Goal: Transaction & Acquisition: Purchase product/service

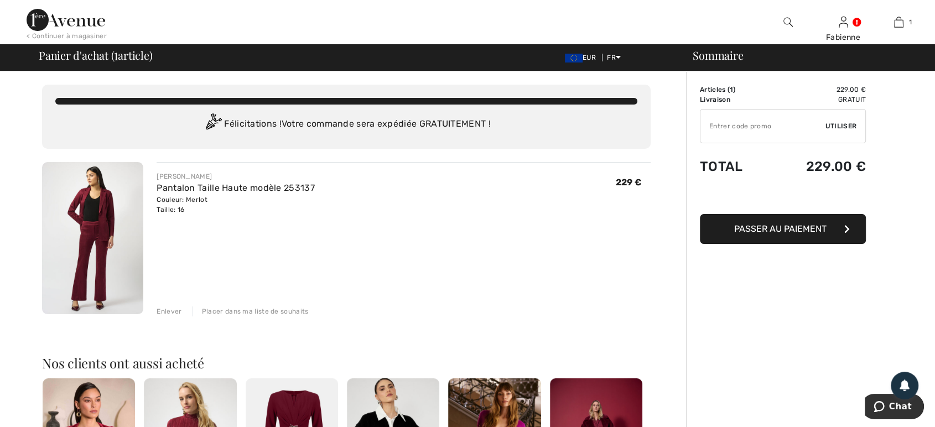
click at [780, 122] on input "TEXT" at bounding box center [763, 126] width 125 height 33
paste input "OC00154C00"
type input "OC00154C00"
click at [832, 125] on span "Utiliser" at bounding box center [841, 126] width 31 height 10
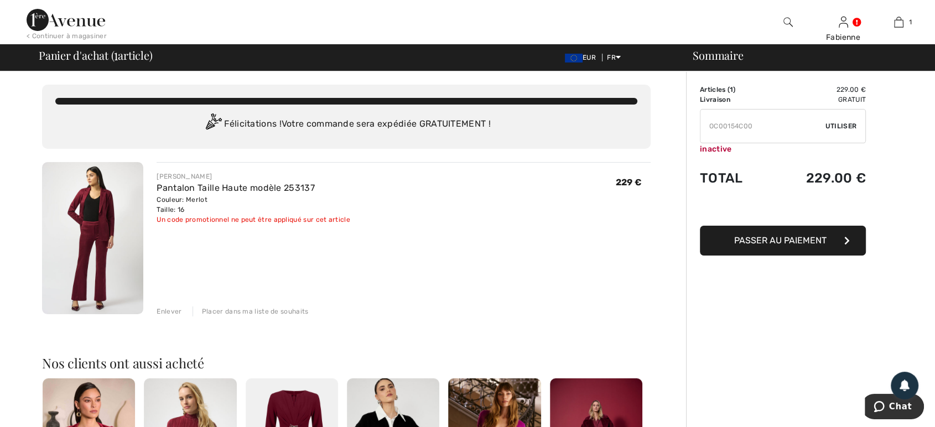
click at [168, 307] on div "Enlever" at bounding box center [169, 312] width 25 height 10
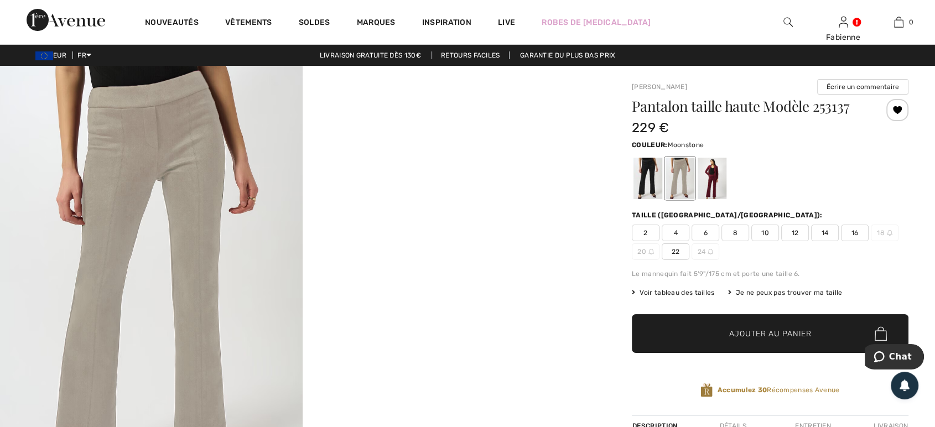
click at [679, 173] on div at bounding box center [680, 179] width 29 height 42
click at [649, 176] on div at bounding box center [648, 179] width 29 height 42
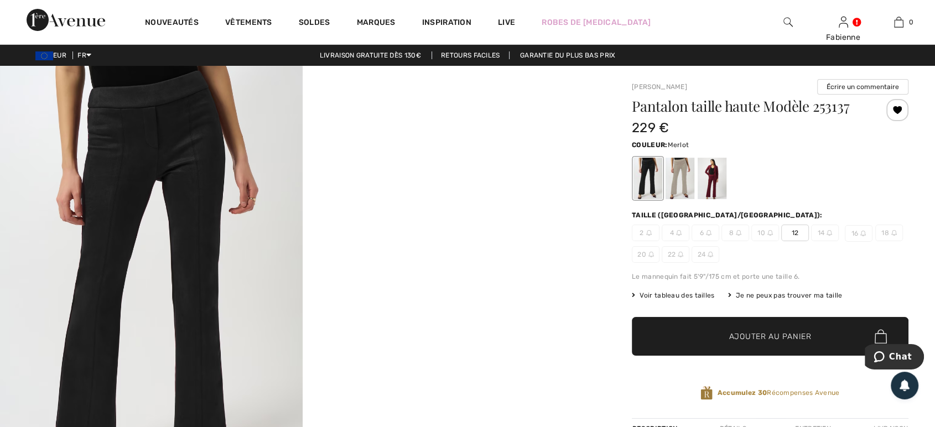
click at [709, 184] on div at bounding box center [712, 179] width 29 height 42
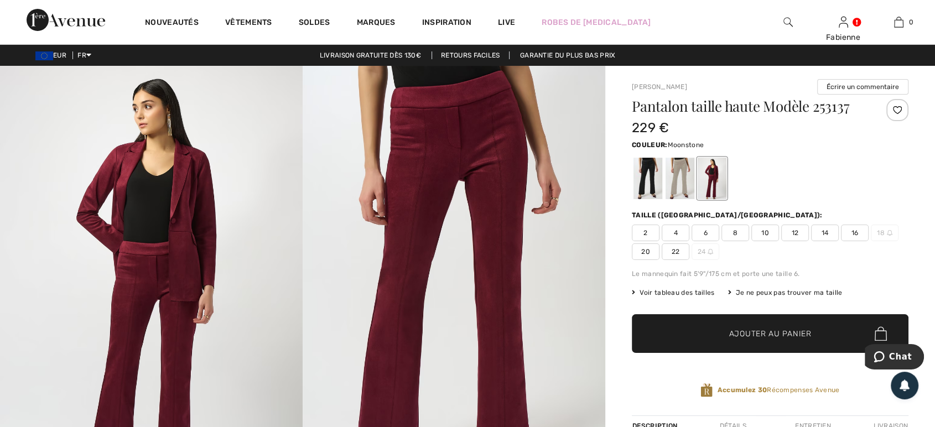
click at [682, 174] on div at bounding box center [680, 179] width 29 height 42
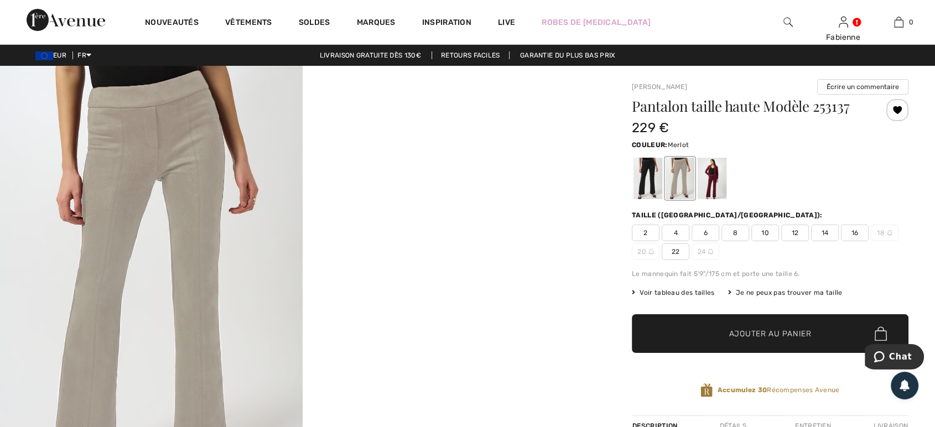
click at [713, 184] on div at bounding box center [712, 179] width 29 height 42
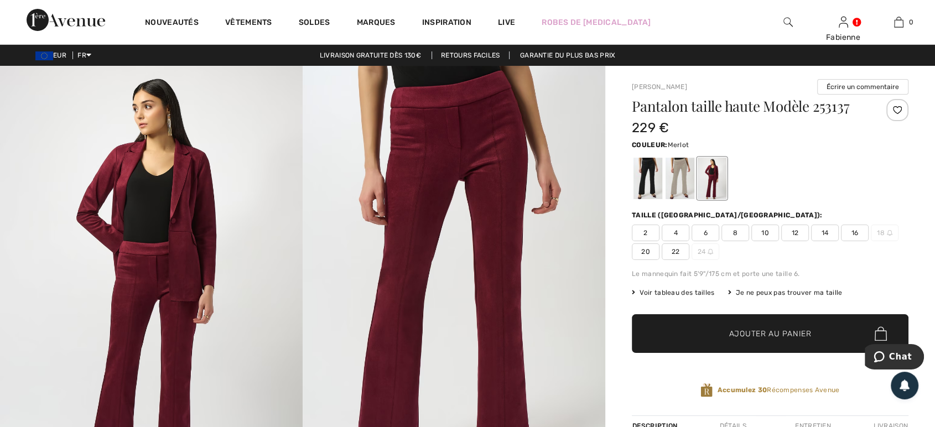
click at [495, 216] on img at bounding box center [454, 293] width 303 height 454
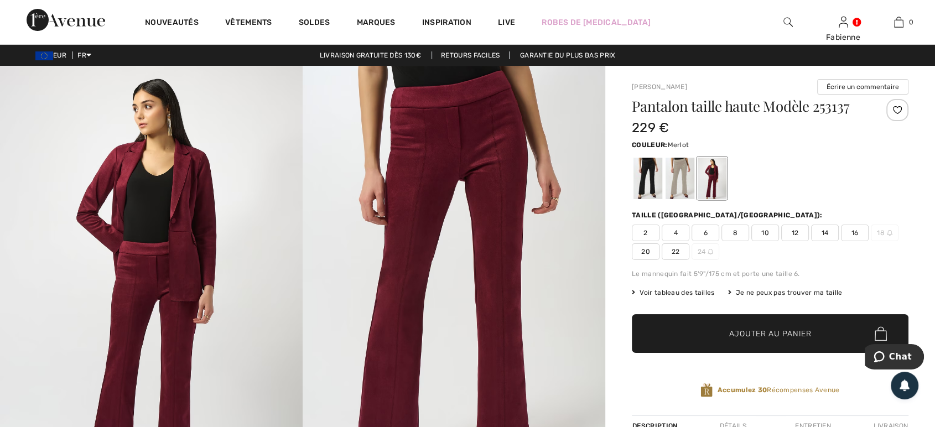
click at [505, 242] on img at bounding box center [454, 293] width 303 height 454
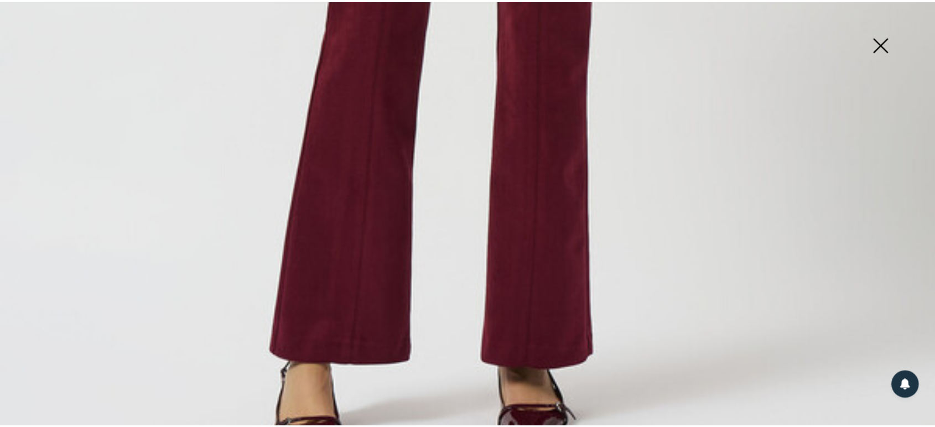
scroll to position [934, 0]
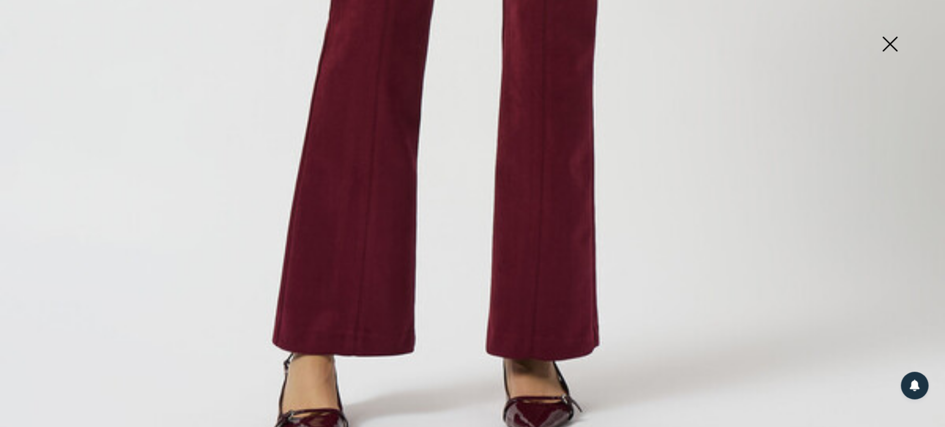
click at [884, 43] on img at bounding box center [889, 45] width 55 height 57
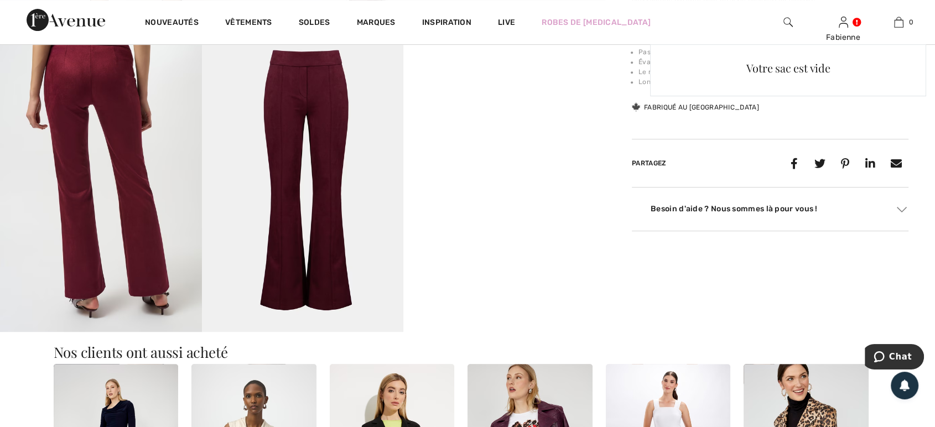
scroll to position [491, 0]
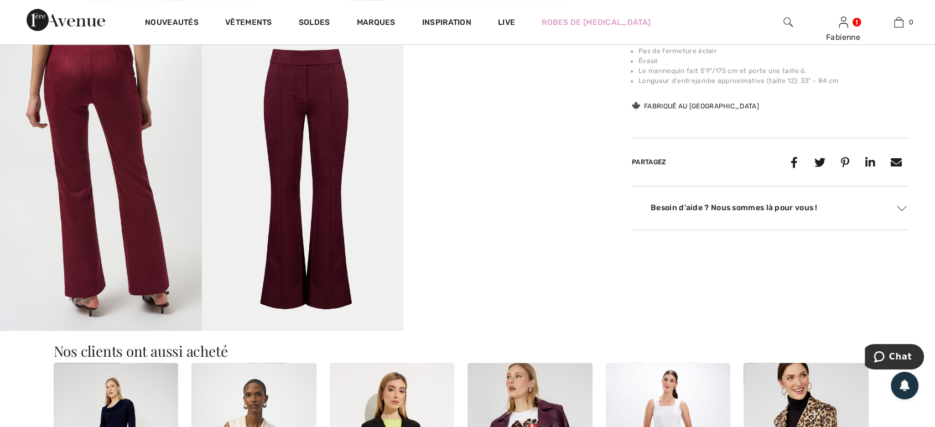
click at [502, 129] on video "Your browser does not support the video tag." at bounding box center [504, 79] width 202 height 101
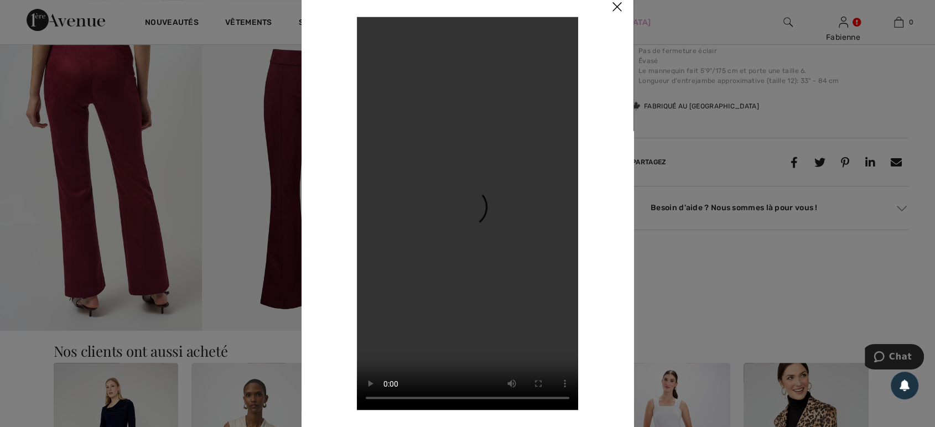
click at [614, 8] on img at bounding box center [616, 7] width 33 height 34
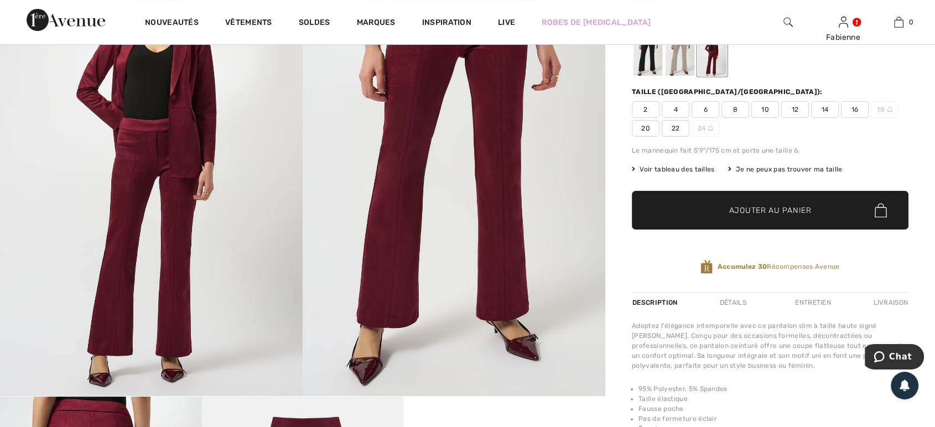
scroll to position [123, 0]
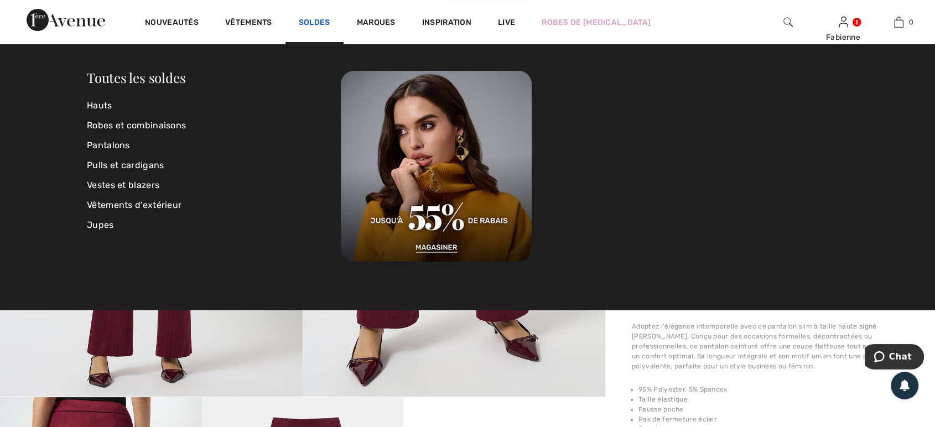
click at [314, 20] on link "Soldes" at bounding box center [315, 24] width 32 height 12
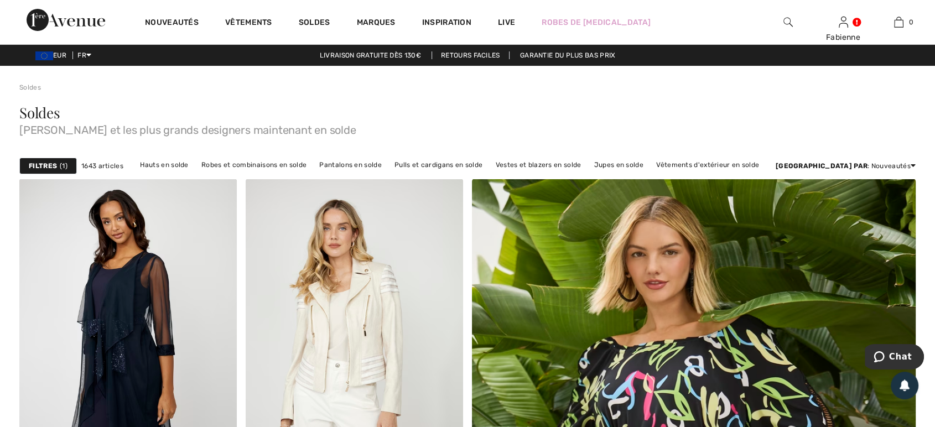
click at [51, 168] on strong "Filtres" at bounding box center [43, 166] width 28 height 10
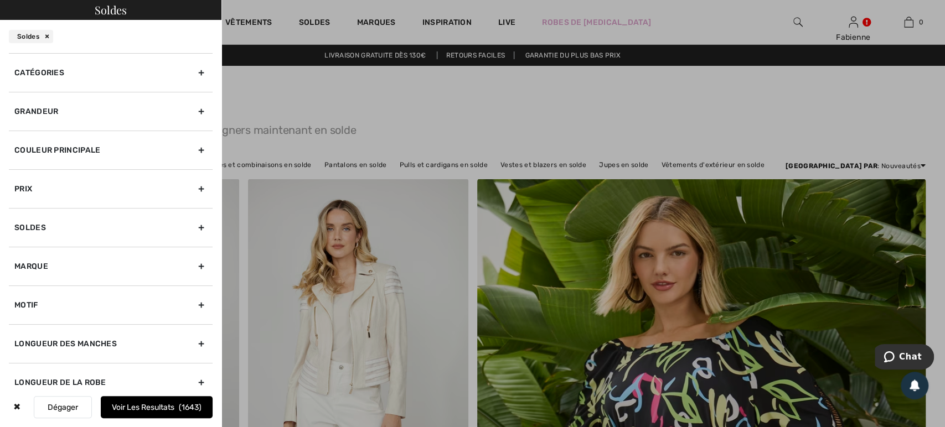
click at [89, 117] on div "Grandeur" at bounding box center [111, 111] width 204 height 39
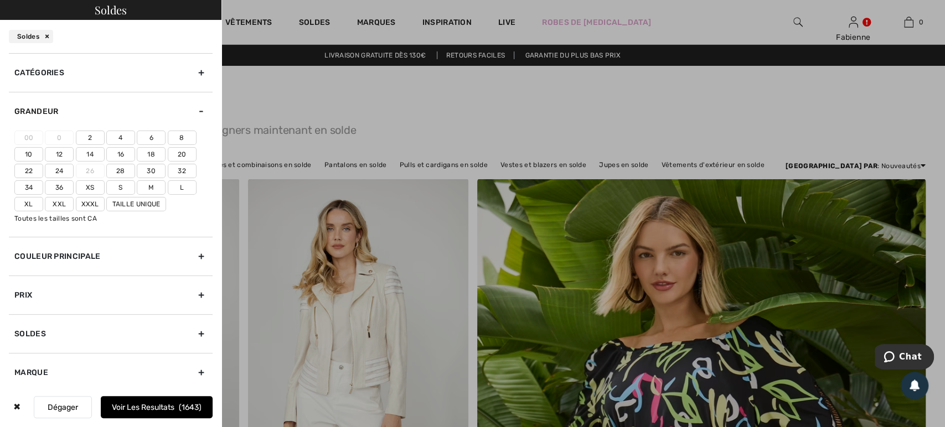
click at [28, 169] on label "22" at bounding box center [28, 171] width 29 height 14
click at [0, 0] on input"] "22" at bounding box center [0, 0] width 0 height 0
click at [56, 167] on label "24" at bounding box center [59, 171] width 29 height 14
click at [0, 0] on input"] "24" at bounding box center [0, 0] width 0 height 0
click at [94, 203] on label "Xxxl" at bounding box center [90, 204] width 29 height 14
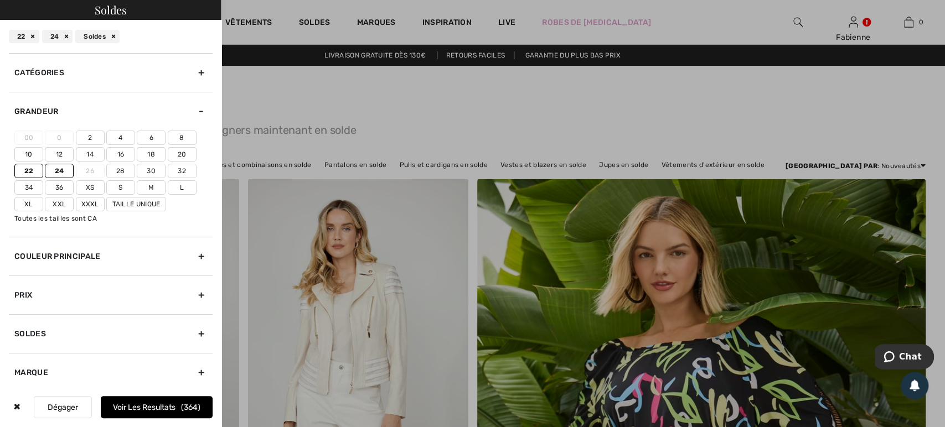
click at [0, 0] on input"] "Xxxl" at bounding box center [0, 0] width 0 height 0
click at [132, 207] on label "Taille Unique" at bounding box center [136, 204] width 60 height 14
click at [0, 0] on input"] "Taille Unique" at bounding box center [0, 0] width 0 height 0
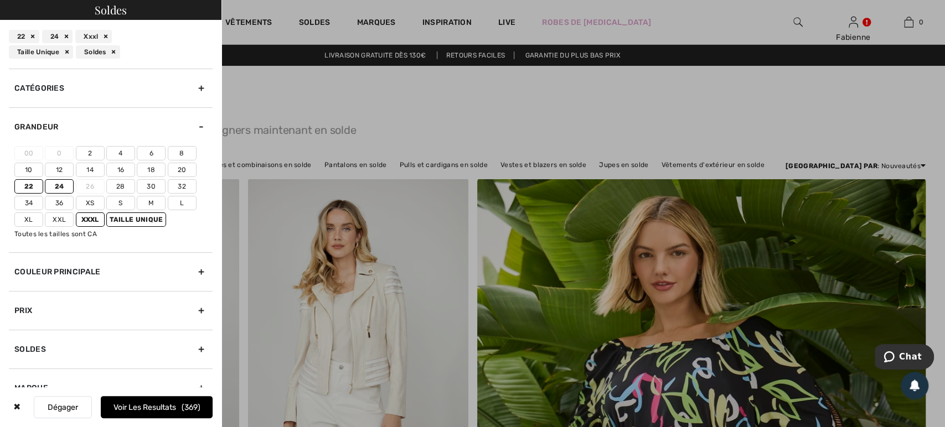
click at [140, 404] on button "Voir les resultats 369" at bounding box center [157, 407] width 112 height 22
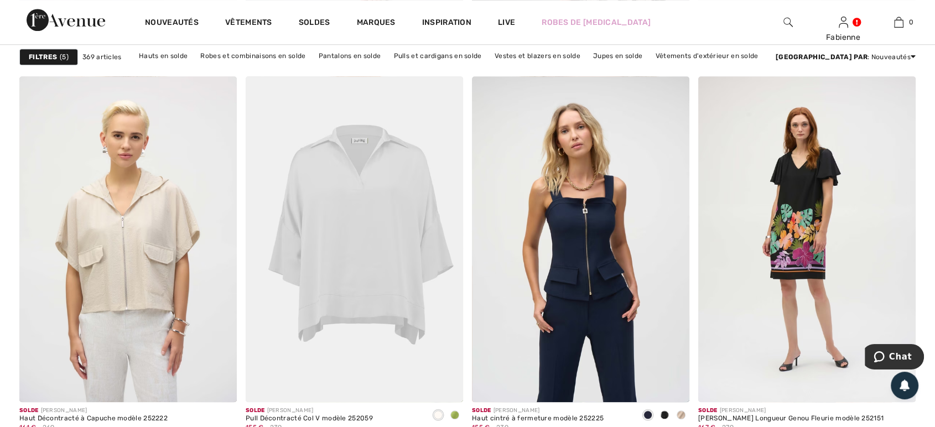
scroll to position [5115, 0]
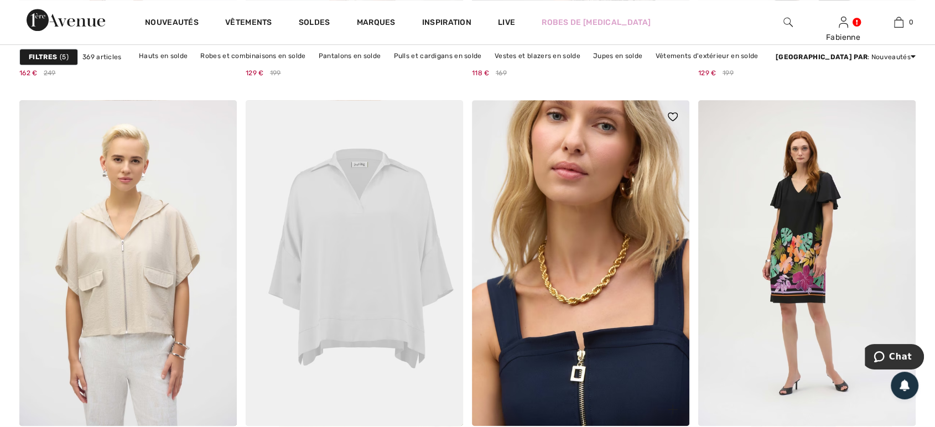
click at [600, 349] on img at bounding box center [580, 263] width 217 height 326
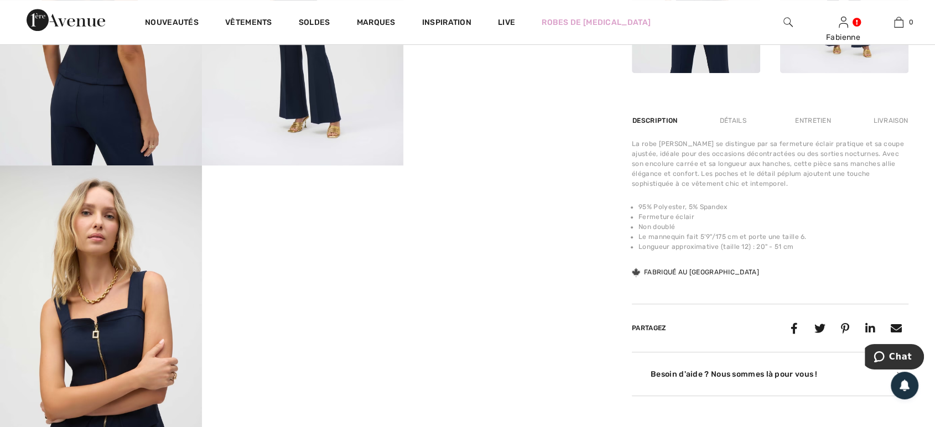
scroll to position [738, 0]
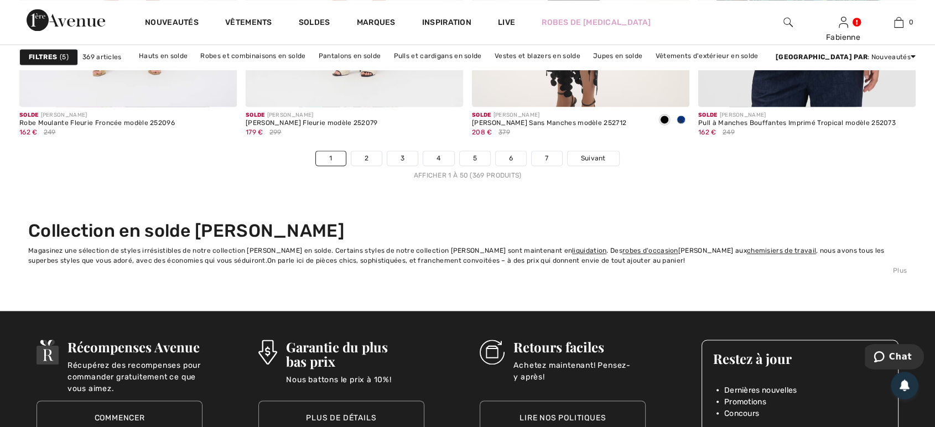
scroll to position [5799, 0]
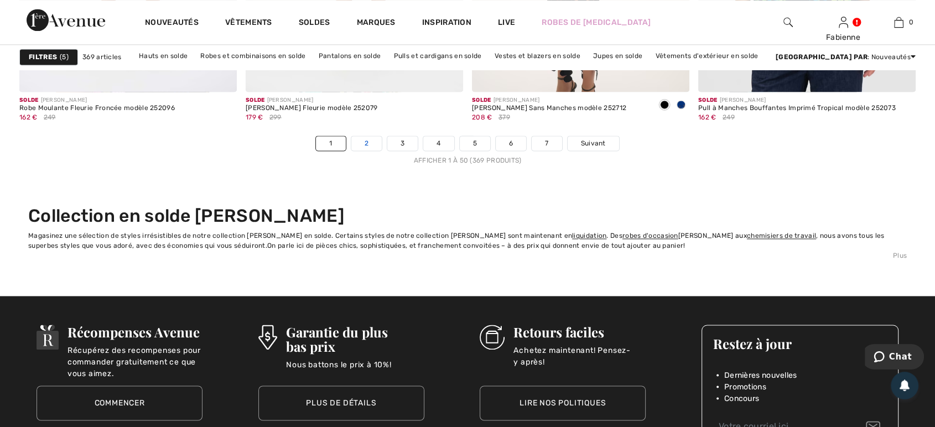
click at [365, 143] on link "2" at bounding box center [366, 143] width 30 height 14
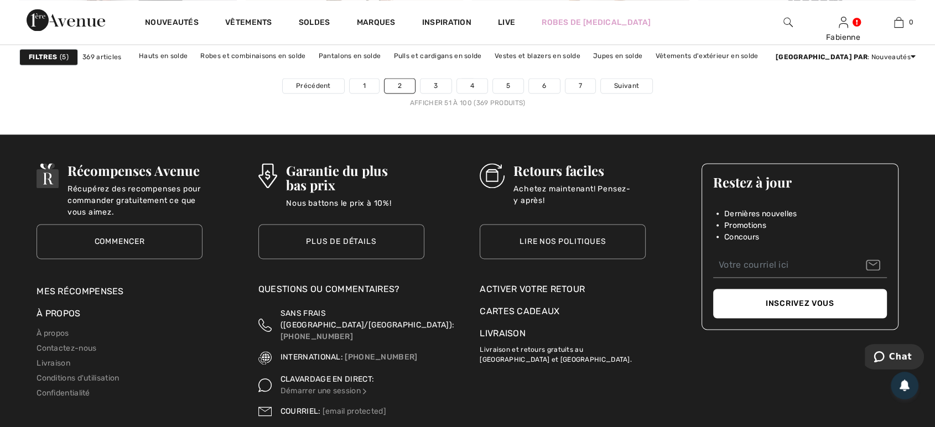
scroll to position [5878, 0]
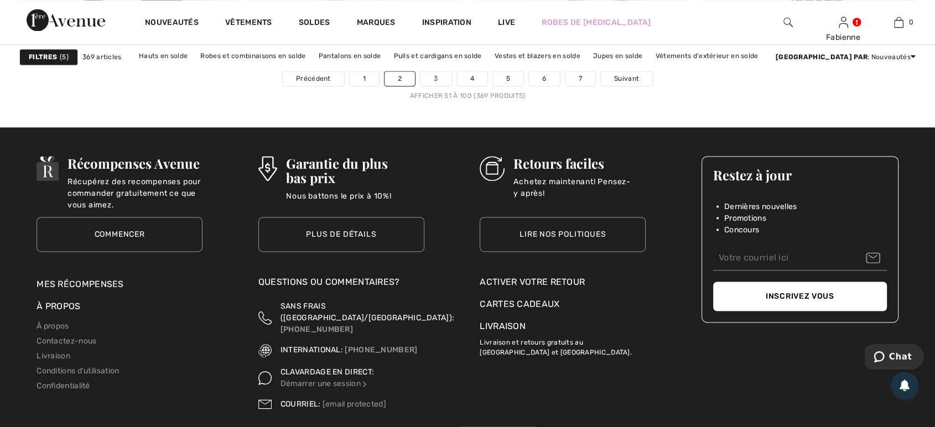
click at [438, 75] on link "3" at bounding box center [436, 78] width 30 height 14
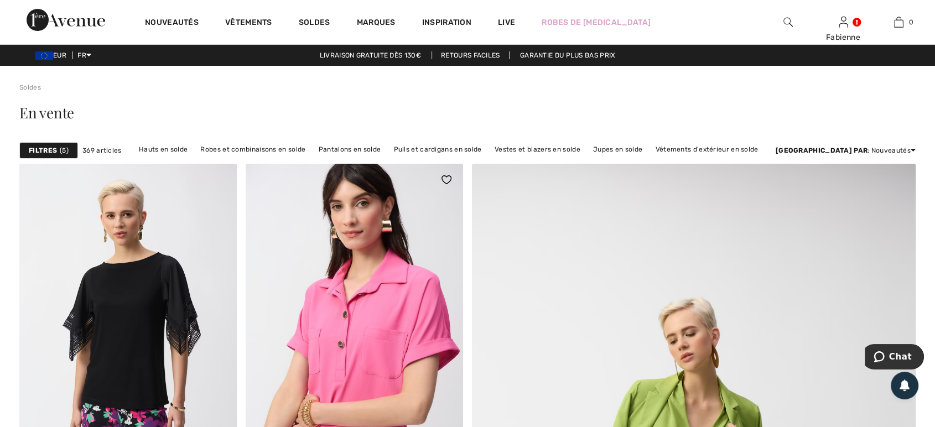
click at [338, 278] on img at bounding box center [354, 326] width 217 height 326
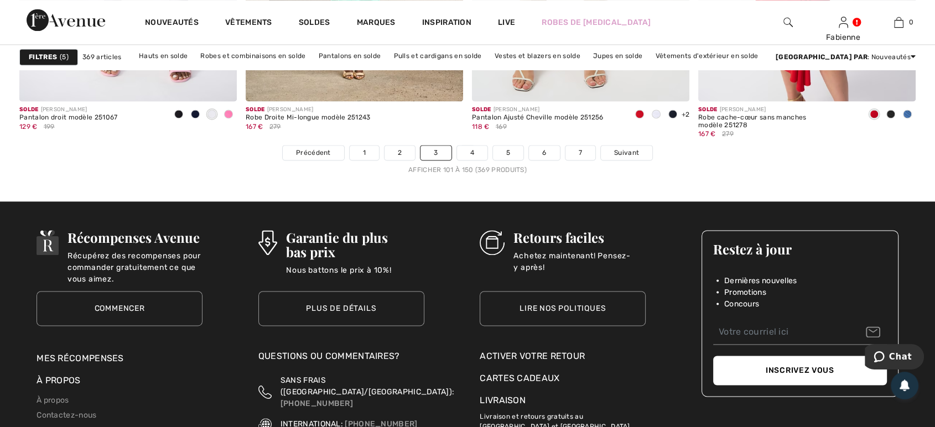
scroll to position [5829, 0]
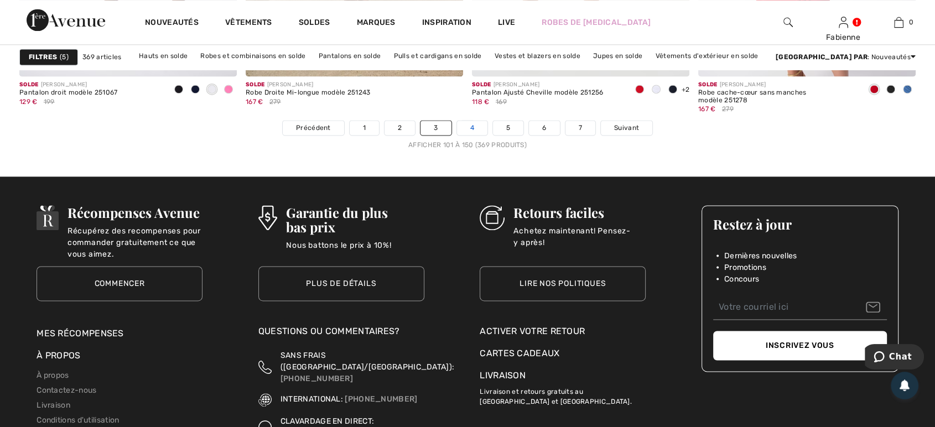
click at [467, 126] on link "4" at bounding box center [472, 128] width 30 height 14
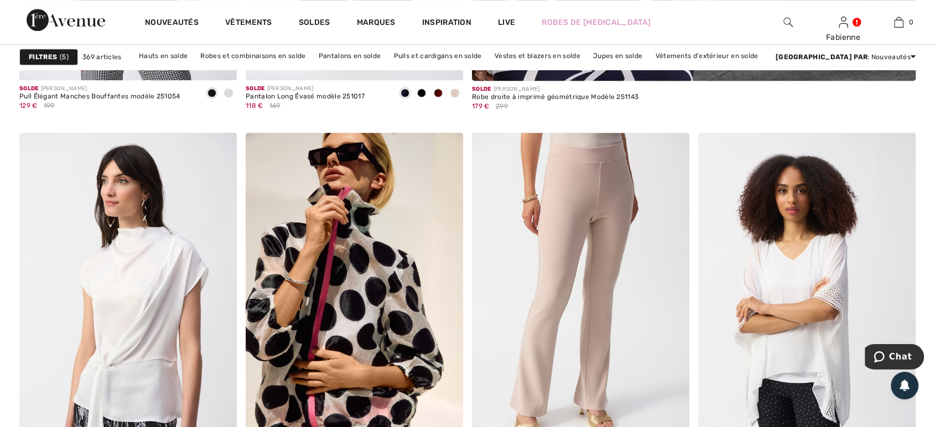
scroll to position [787, 0]
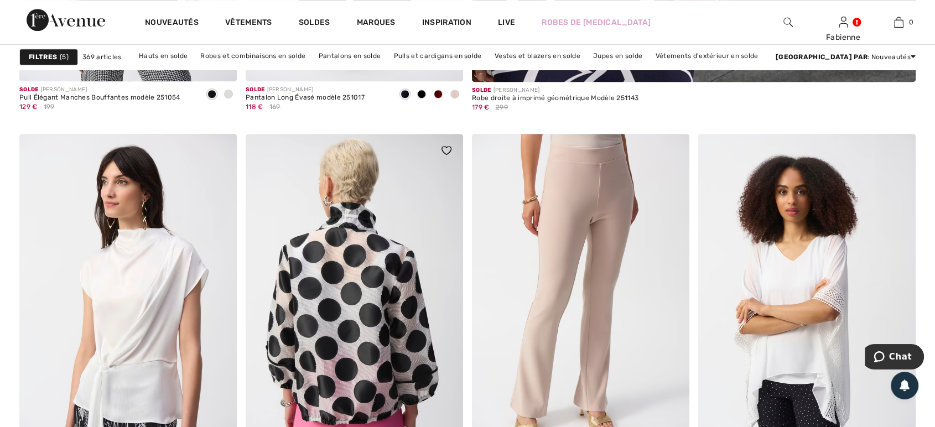
click at [292, 288] on img at bounding box center [354, 297] width 217 height 326
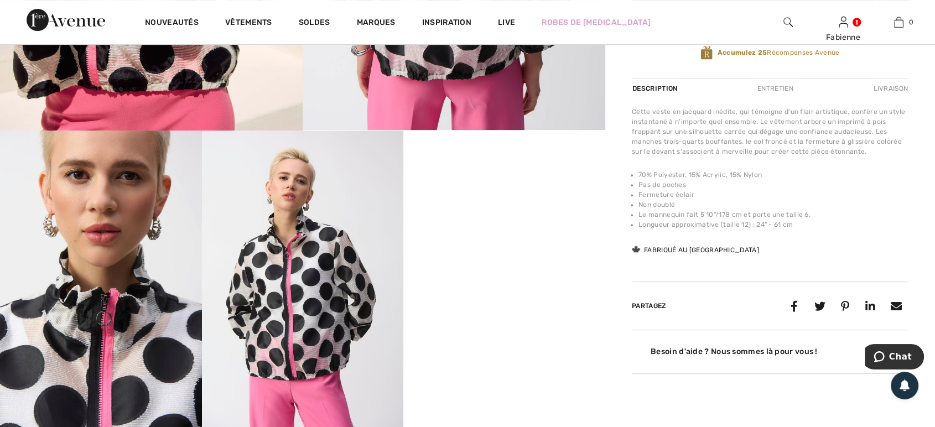
scroll to position [491, 0]
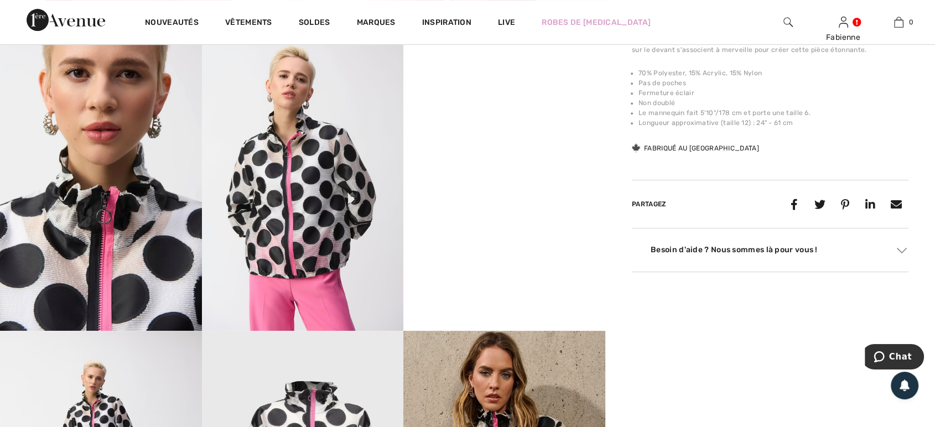
click at [502, 129] on video "Your browser does not support the video tag." at bounding box center [504, 79] width 202 height 101
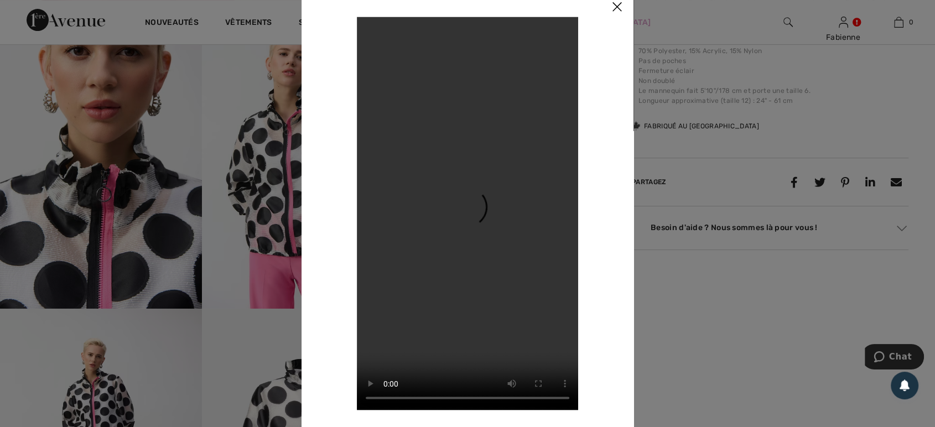
scroll to position [516, 0]
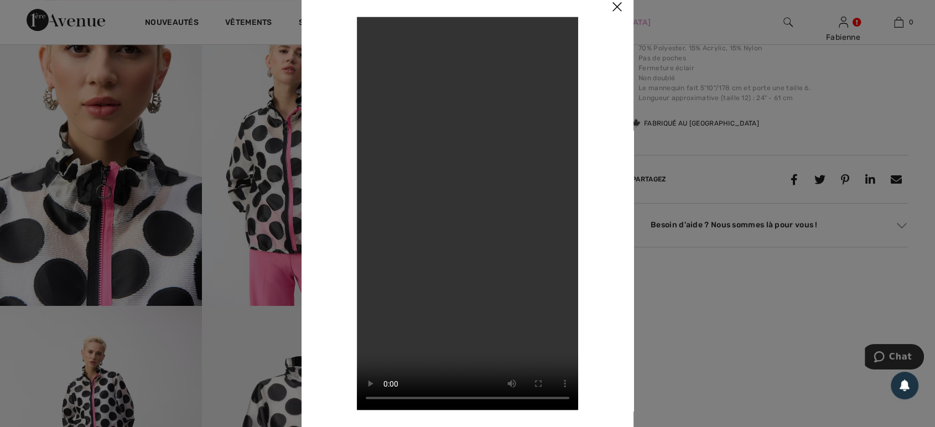
click at [622, 3] on img at bounding box center [616, 7] width 33 height 34
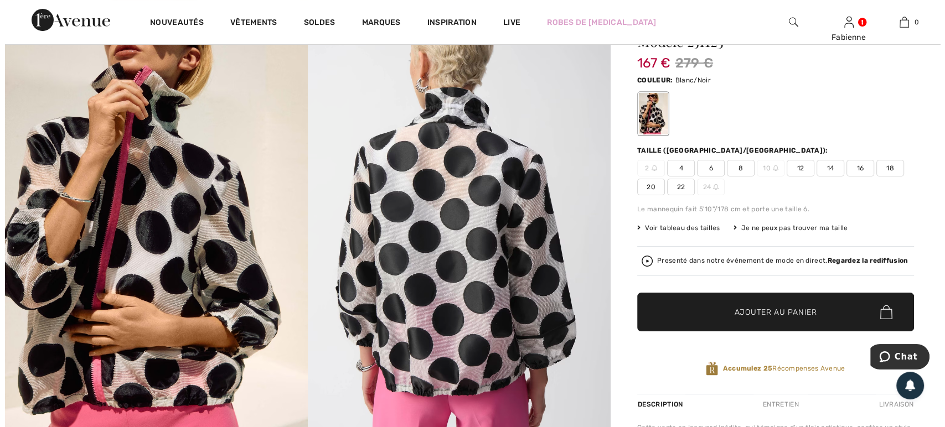
scroll to position [0, 0]
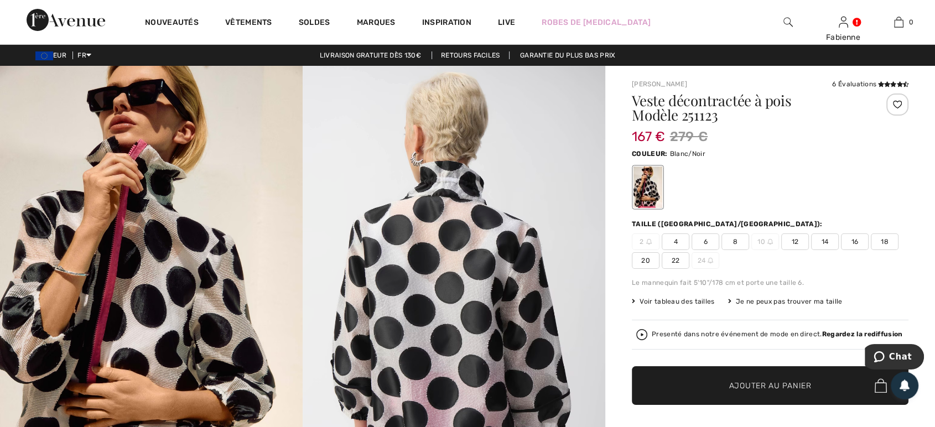
click at [151, 254] on img at bounding box center [151, 293] width 303 height 454
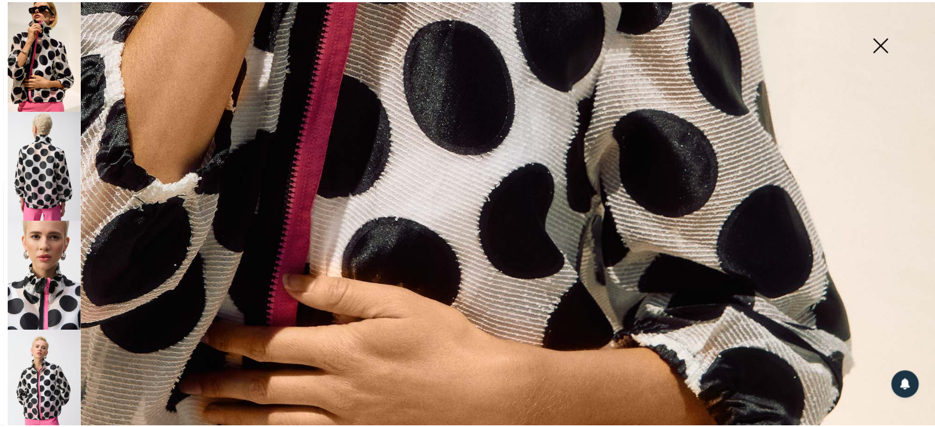
scroll to position [664, 0]
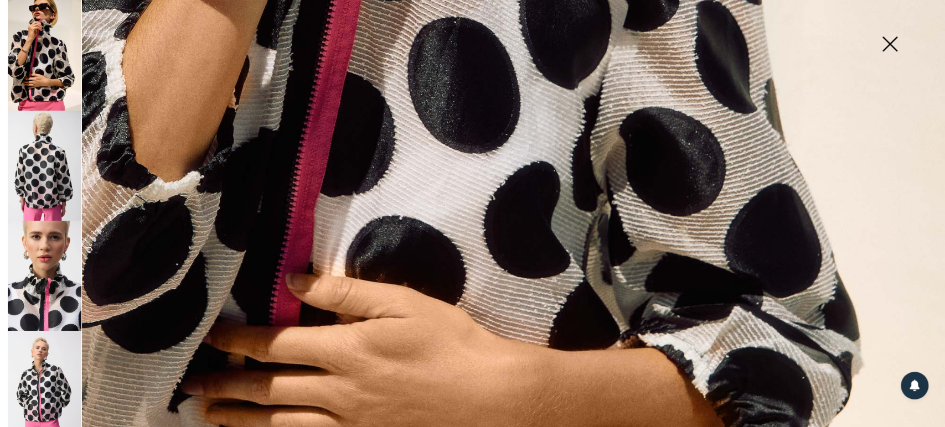
click at [893, 44] on img at bounding box center [889, 45] width 55 height 57
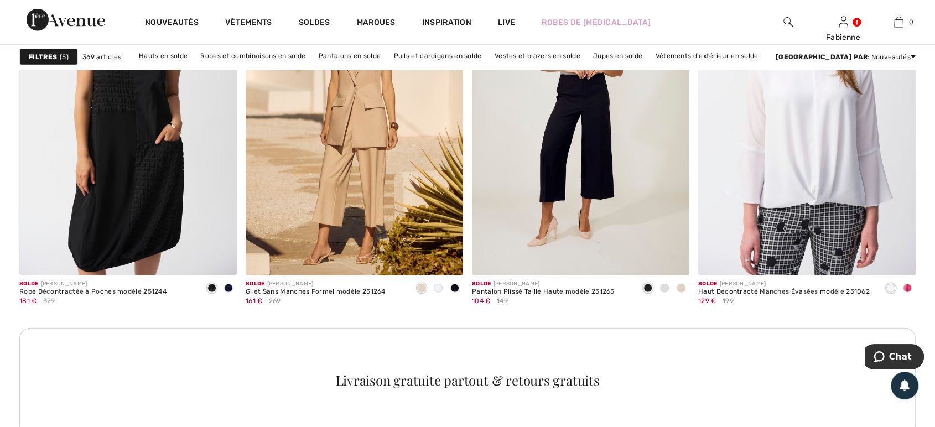
scroll to position [2607, 0]
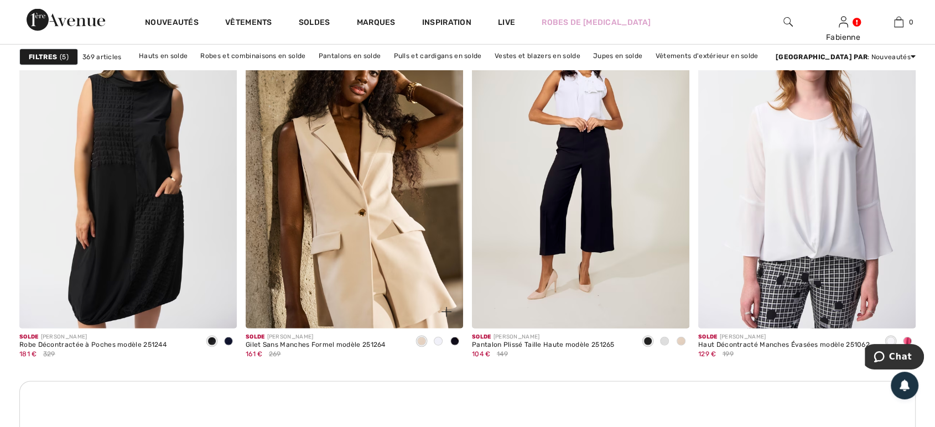
click at [331, 145] on img at bounding box center [354, 166] width 217 height 326
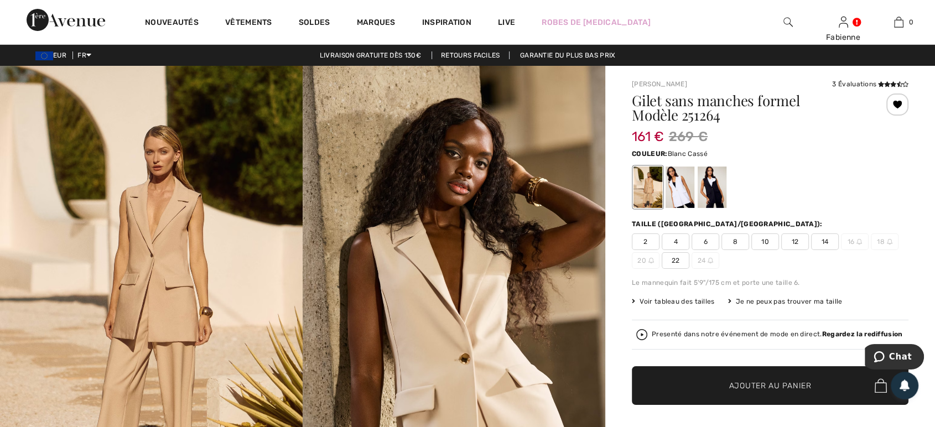
click at [675, 184] on div at bounding box center [680, 188] width 29 height 42
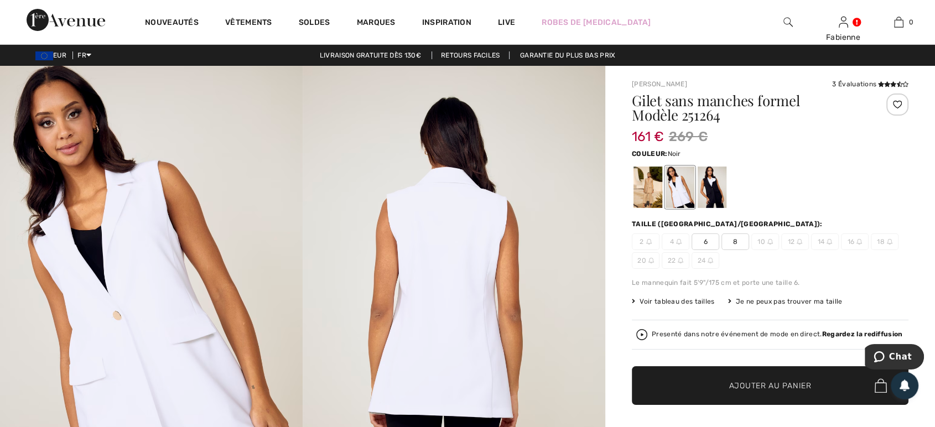
click at [709, 194] on div at bounding box center [712, 188] width 29 height 42
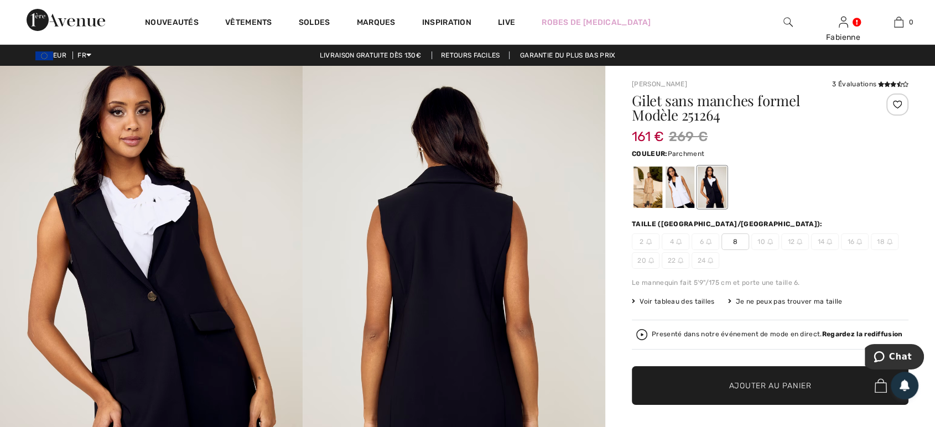
click at [637, 190] on div at bounding box center [648, 188] width 29 height 42
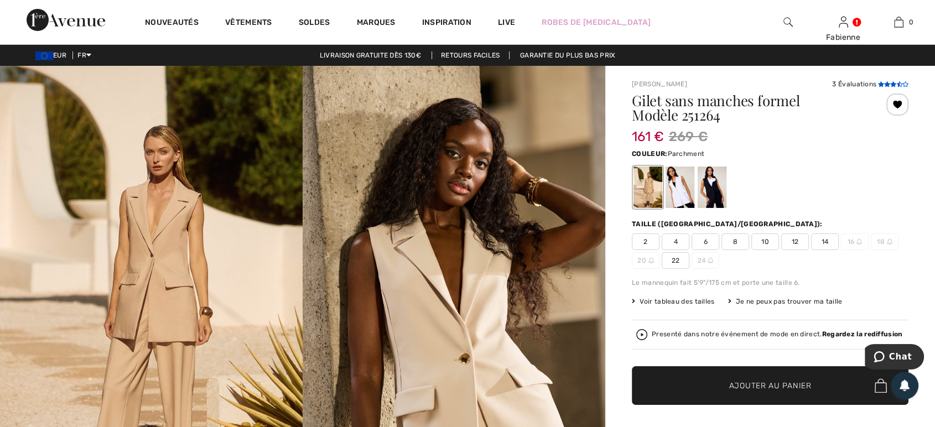
click at [884, 84] on icon at bounding box center [887, 84] width 6 height 6
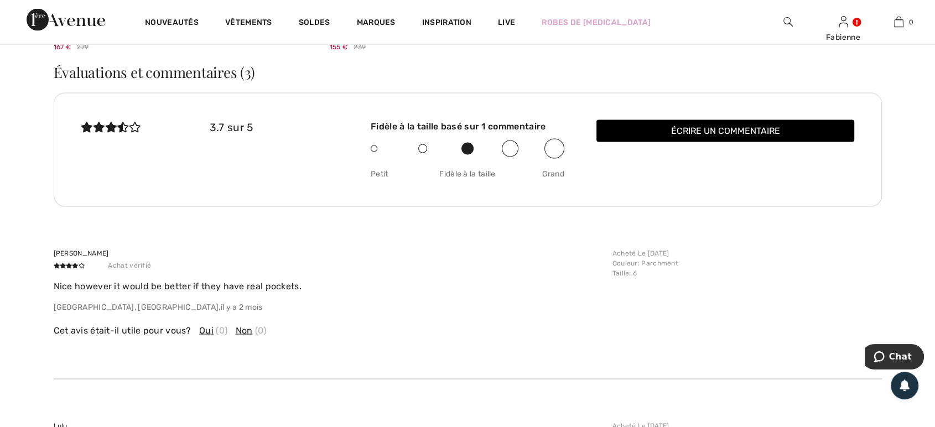
scroll to position [2168, 0]
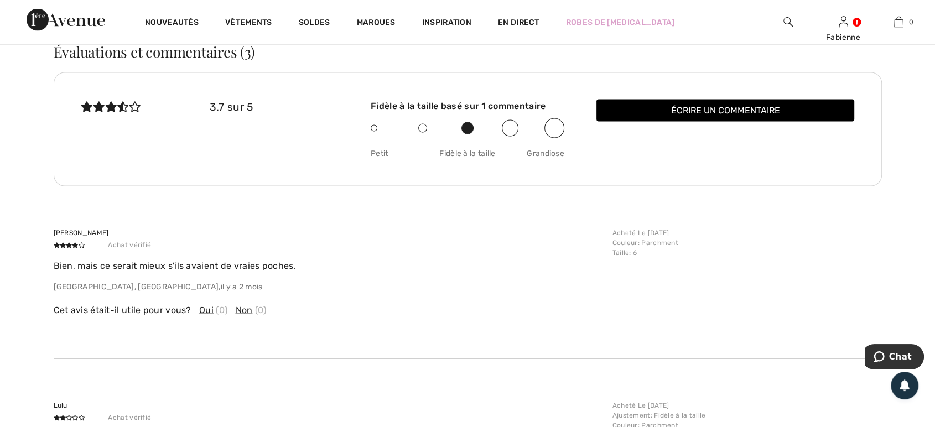
click at [483, 224] on div "Grace Della S Achat vérifié Bien, mais ce serait mieux s'ils avaient de vraies …" at bounding box center [468, 272] width 828 height 173
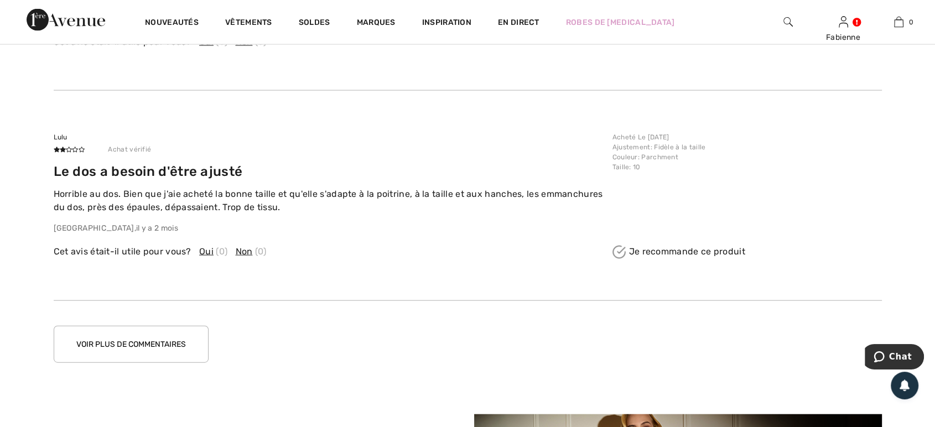
scroll to position [2439, 0]
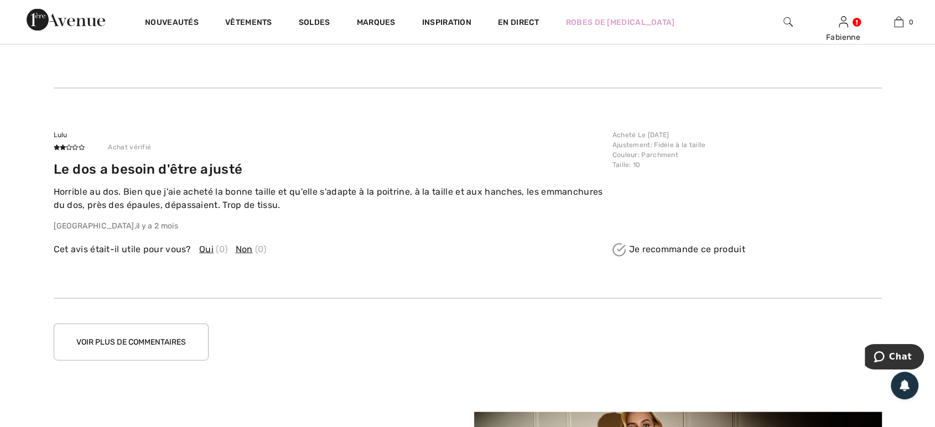
click at [165, 340] on button "Voir plus de commentaires" at bounding box center [131, 342] width 155 height 37
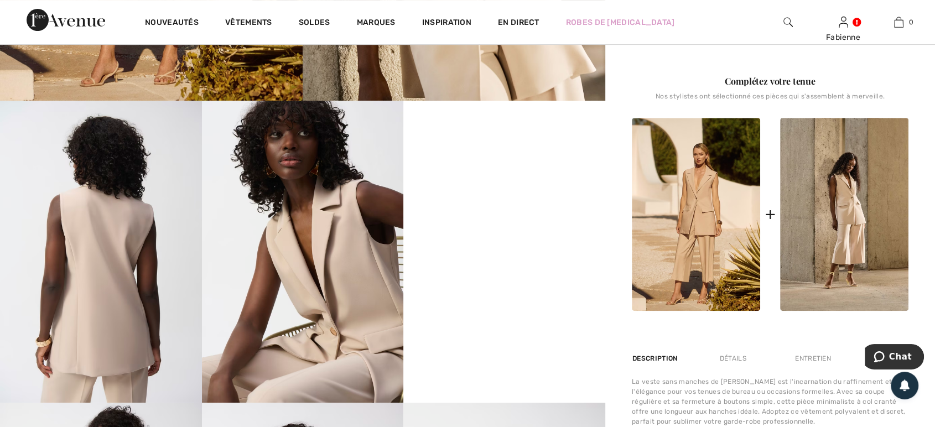
scroll to position [397, 0]
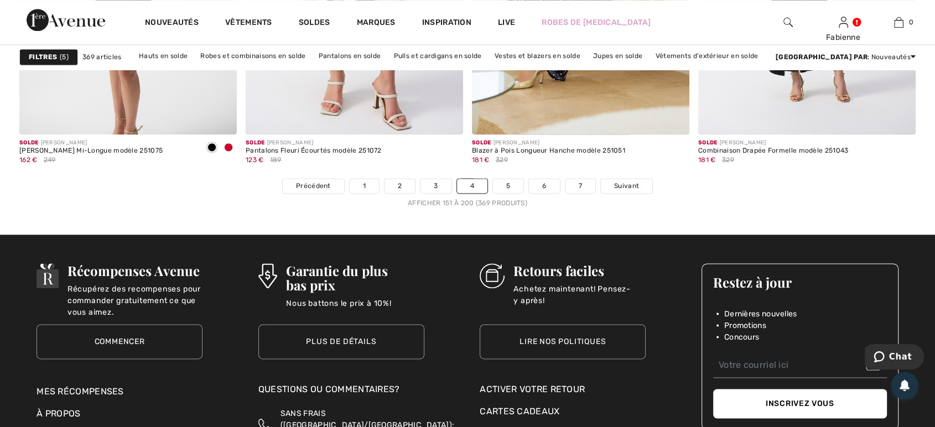
scroll to position [5775, 0]
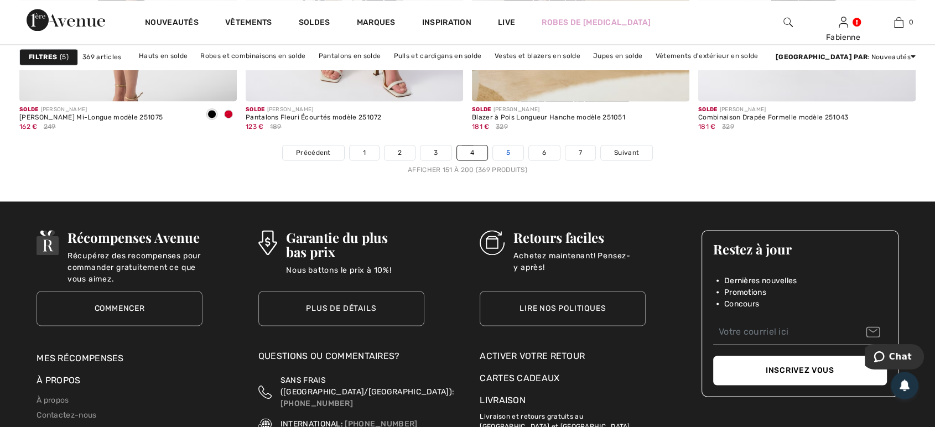
click at [505, 149] on link "5" at bounding box center [508, 153] width 30 height 14
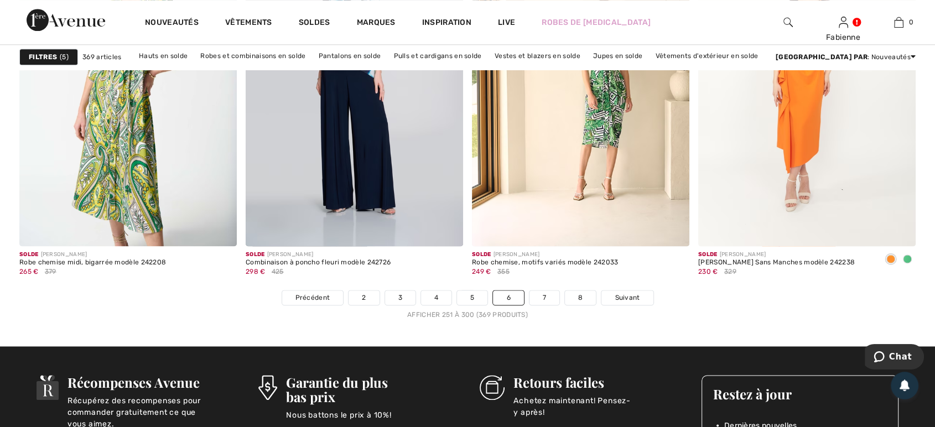
scroll to position [5632, 0]
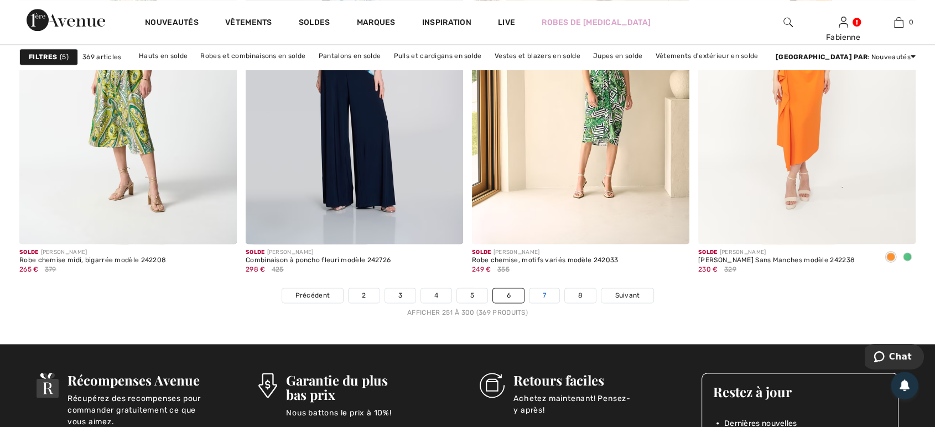
click at [546, 292] on link "7" at bounding box center [545, 295] width 30 height 14
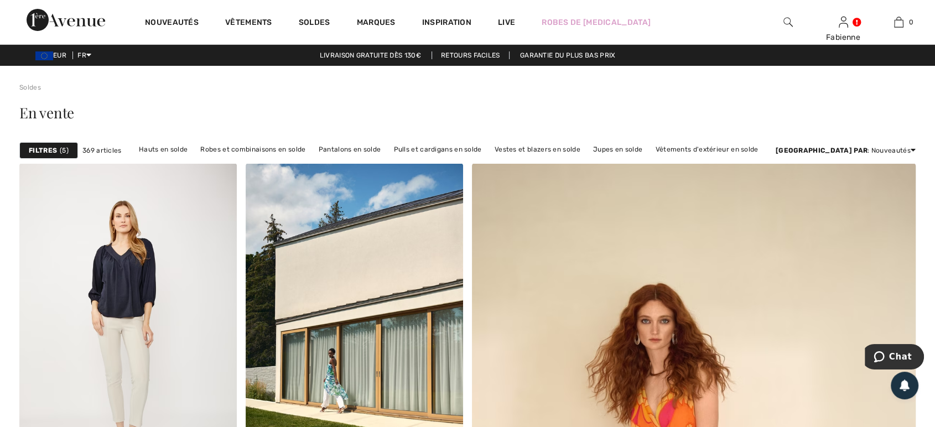
click at [23, 139] on div "Filtres 5 369 articles Hauts en solde Robes et combinaisons en solde Pantalons …" at bounding box center [467, 150] width 896 height 25
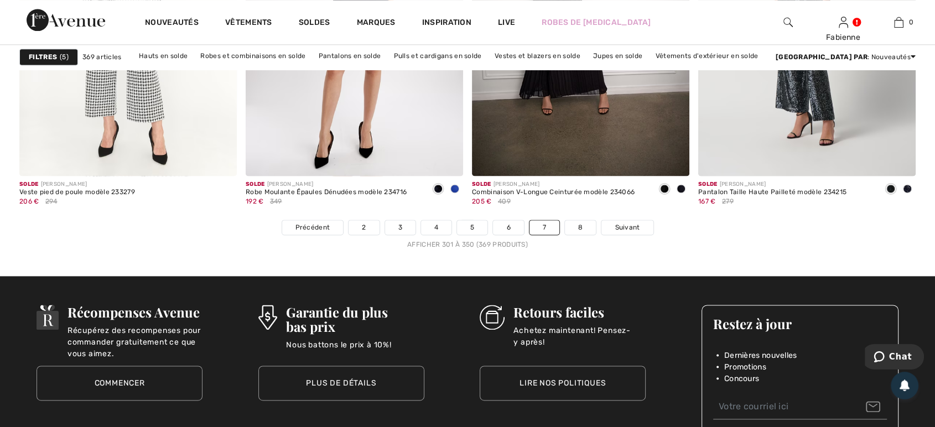
scroll to position [5730, 0]
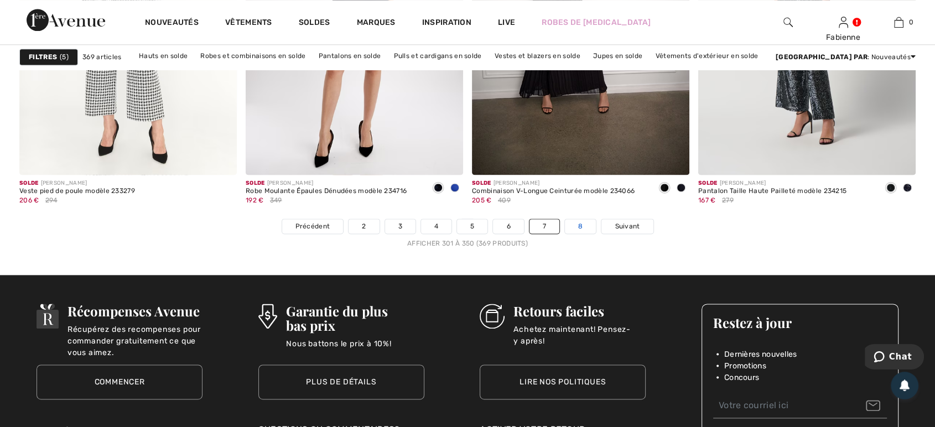
click at [582, 222] on link "8" at bounding box center [580, 226] width 31 height 14
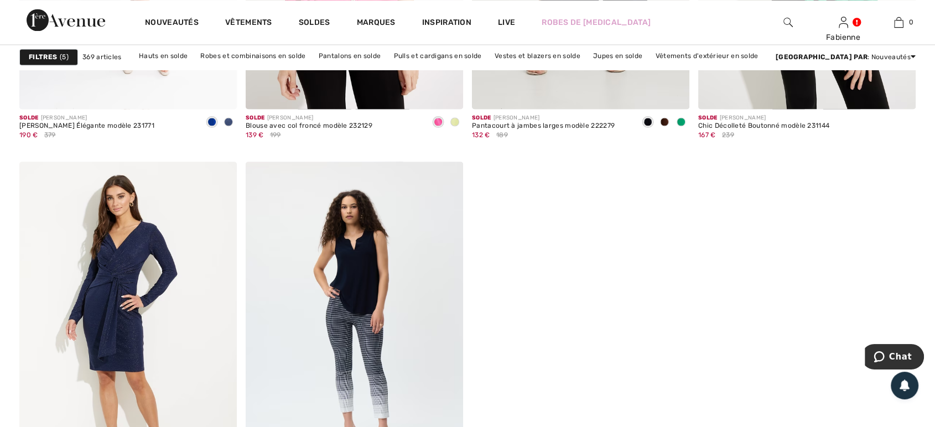
scroll to position [1967, 0]
